Goal: Information Seeking & Learning: Learn about a topic

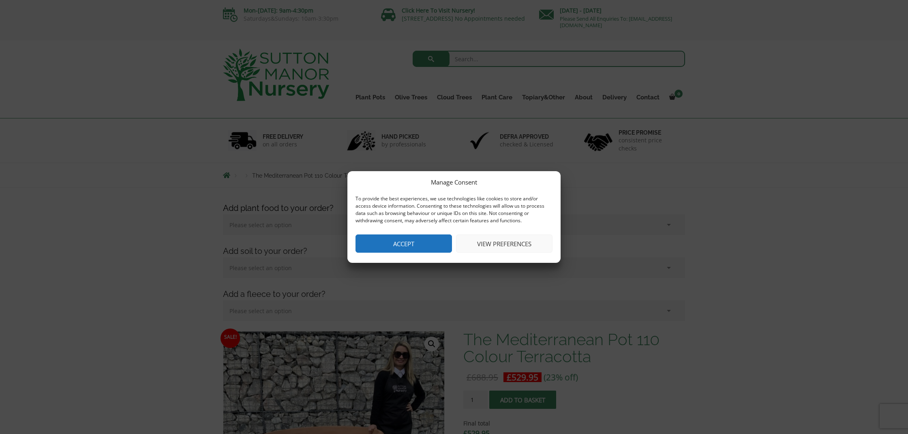
click at [376, 241] on button "Accept" at bounding box center [403, 243] width 96 height 18
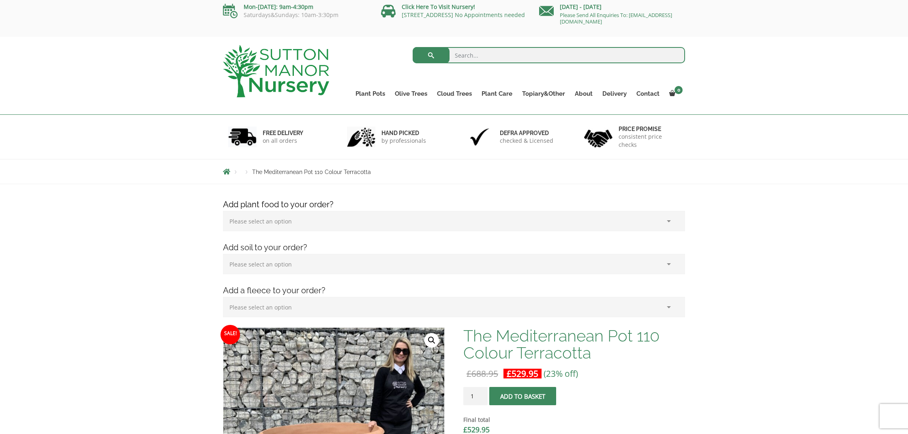
scroll to position [3, 0]
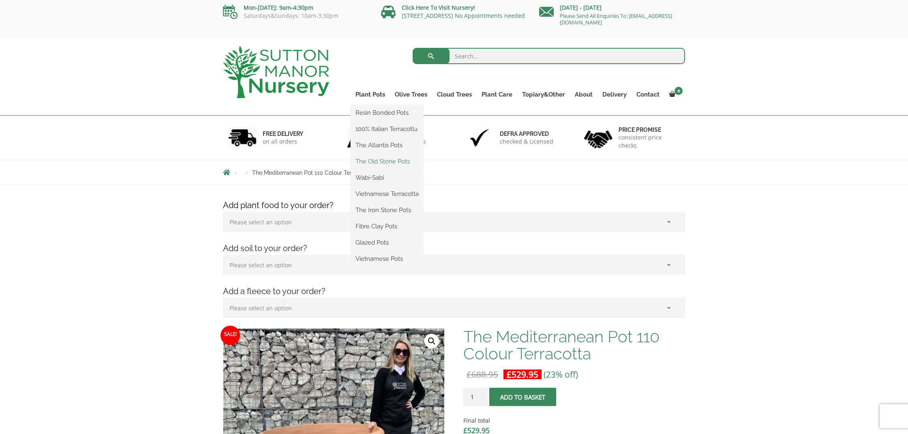
click at [375, 163] on link "The Old Stone Pots" at bounding box center [387, 161] width 73 height 12
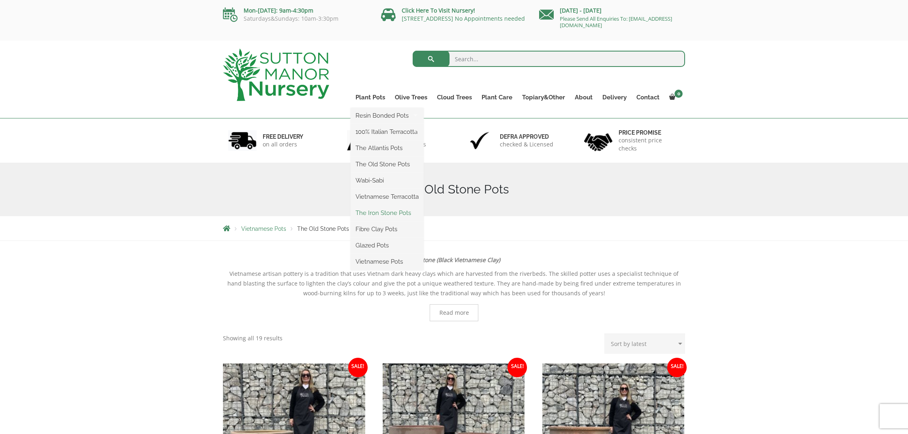
click at [383, 212] on link "The Iron Stone Pots" at bounding box center [387, 213] width 73 height 12
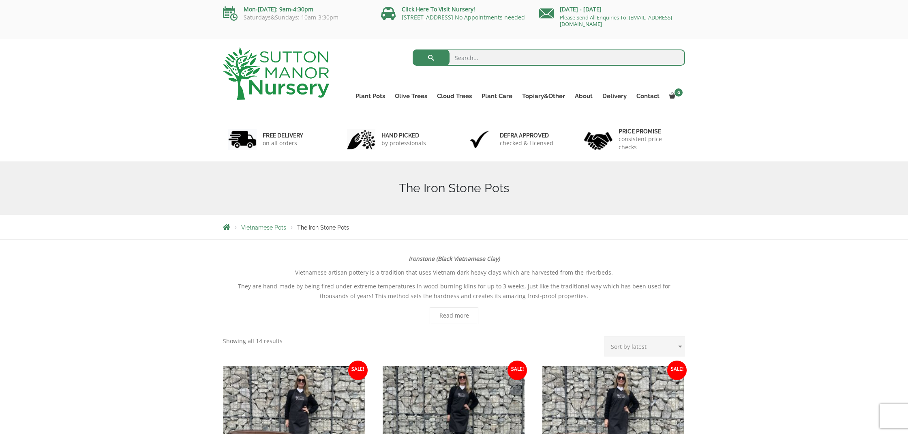
scroll to position [0, 0]
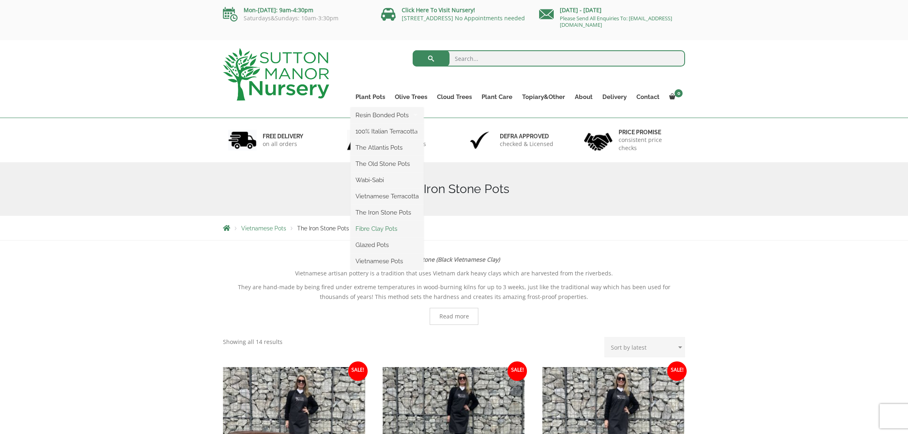
click at [380, 229] on link "Fibre Clay Pots" at bounding box center [387, 228] width 73 height 12
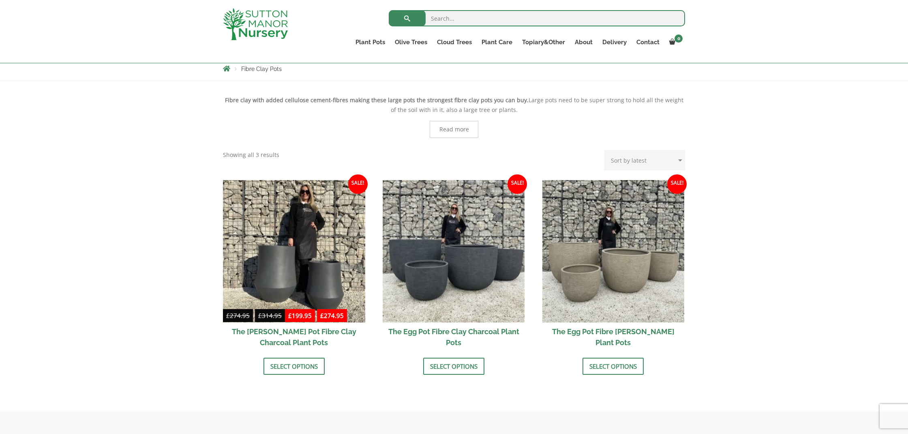
scroll to position [139, 0]
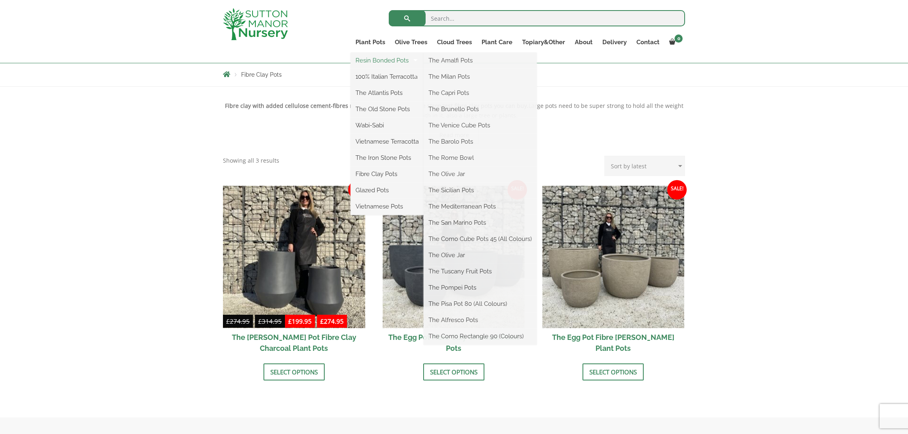
click at [372, 61] on link "Resin Bonded Pots" at bounding box center [387, 60] width 73 height 12
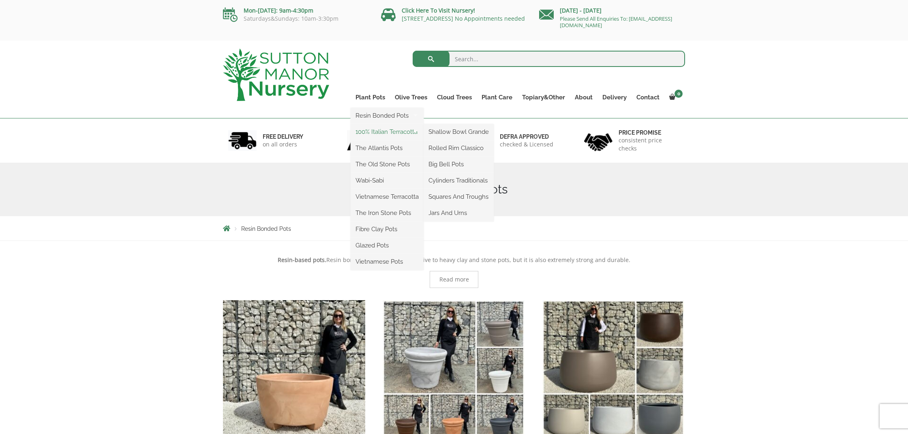
click at [374, 130] on link "100% Italian Terracotta" at bounding box center [387, 132] width 73 height 12
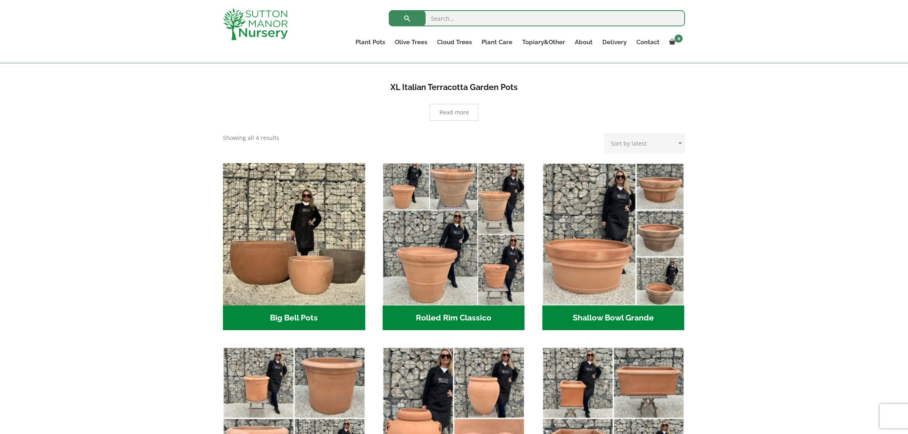
scroll to position [159, 0]
click at [587, 319] on h2 "Shallow Bowl Grande (2)" at bounding box center [613, 318] width 142 height 25
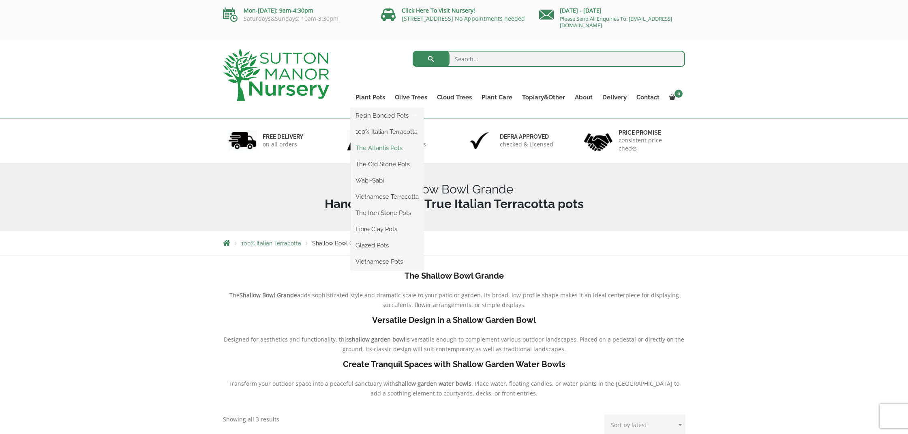
click at [377, 145] on link "The Atlantis Pots" at bounding box center [387, 148] width 73 height 12
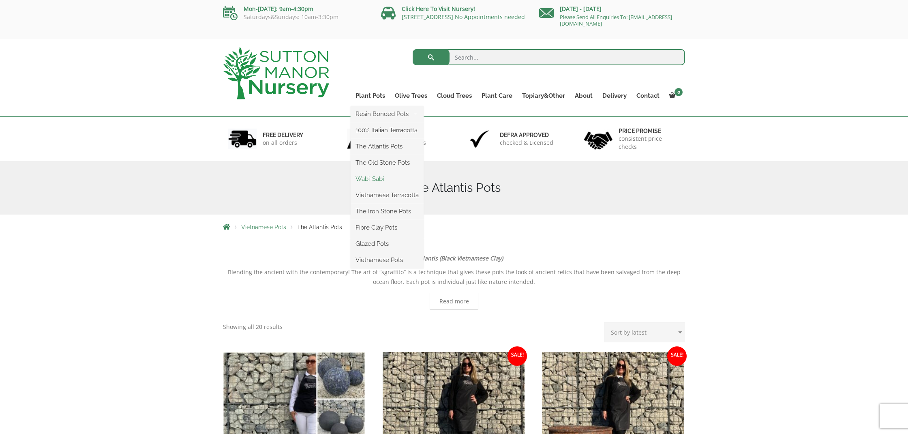
scroll to position [6, 0]
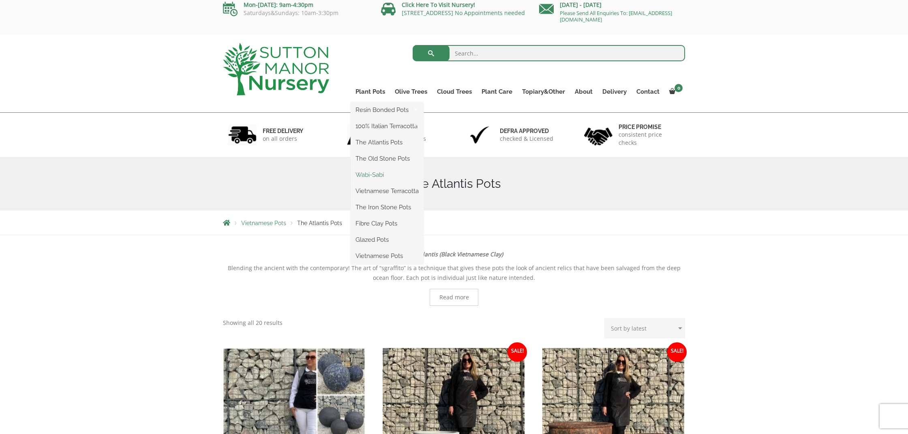
click at [367, 178] on link "Wabi-Sabi" at bounding box center [387, 175] width 73 height 12
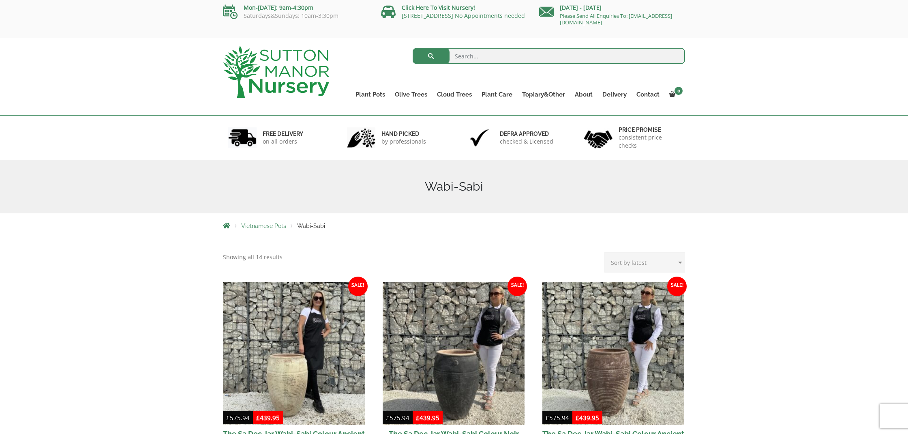
scroll to position [4, 0]
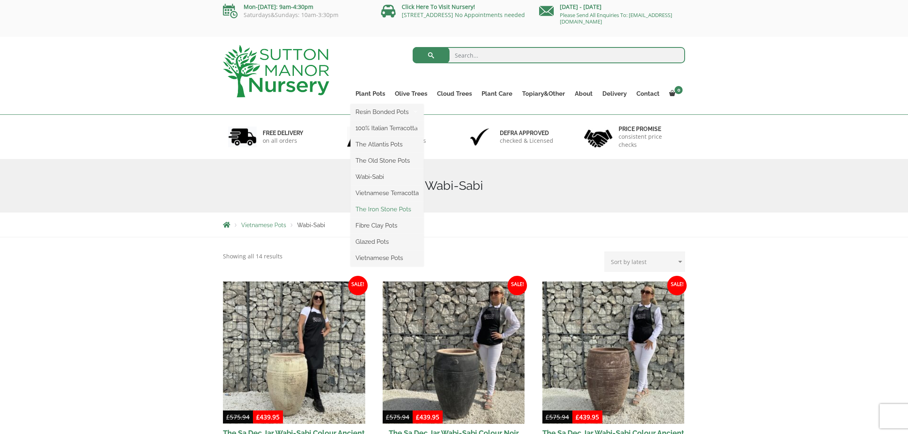
click at [371, 209] on link "The Iron Stone Pots" at bounding box center [387, 209] width 73 height 12
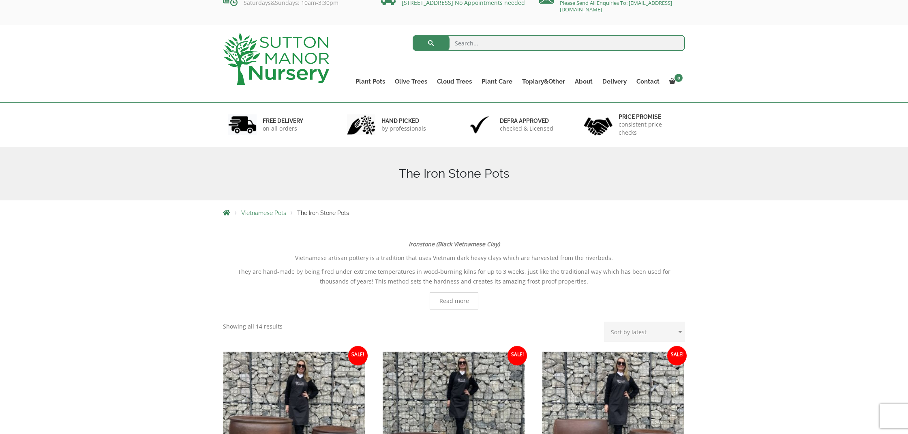
scroll to position [16, 0]
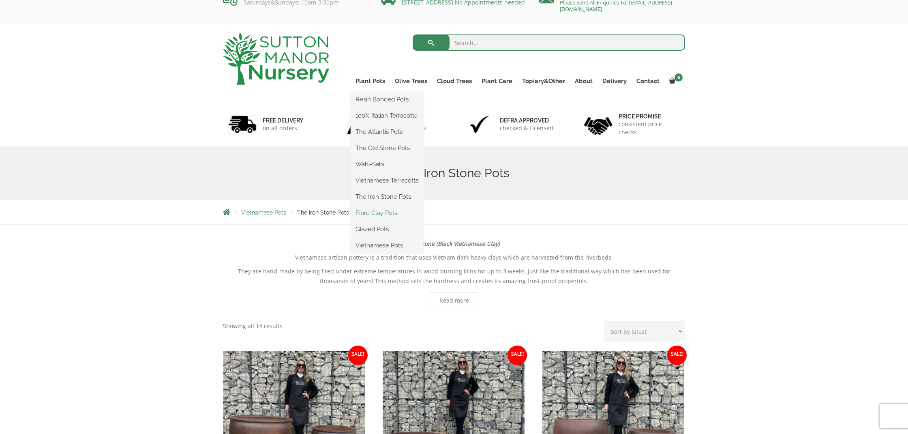
click at [375, 213] on link "Fibre Clay Pots" at bounding box center [387, 213] width 73 height 12
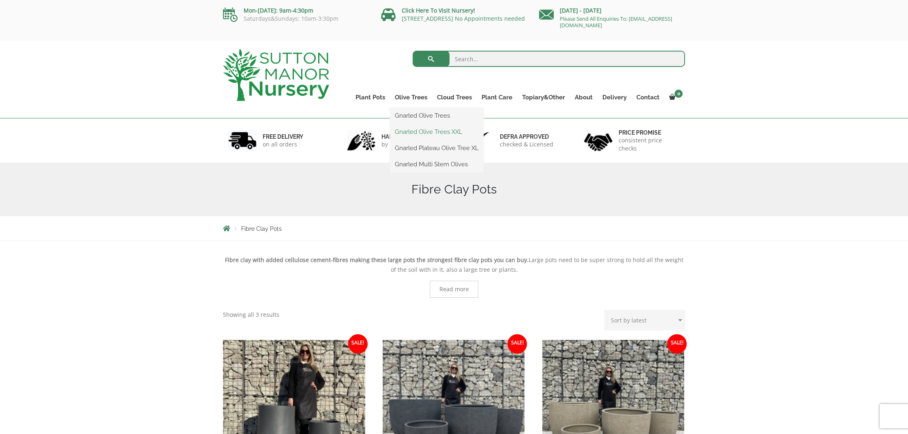
click at [423, 132] on link "Gnarled Olive Trees XXL" at bounding box center [437, 132] width 94 height 12
